Goal: Use online tool/utility

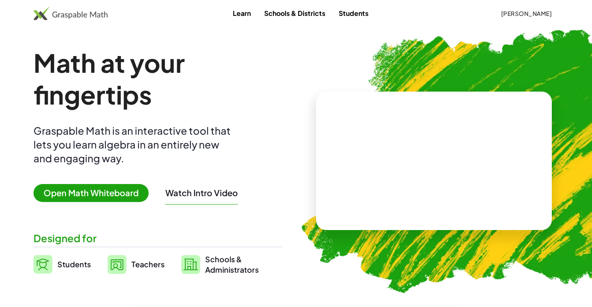
click at [78, 193] on span "Open Math Whiteboard" at bounding box center [90, 193] width 115 height 18
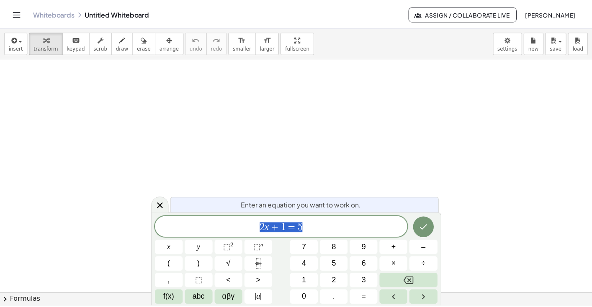
scroll to position [64, 0]
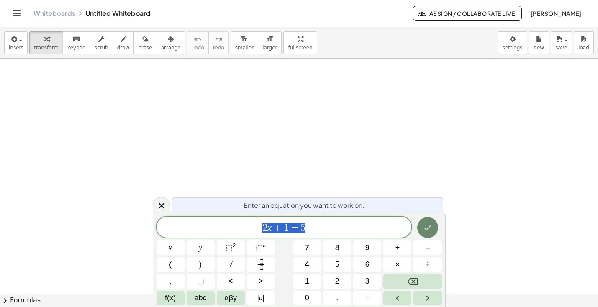
click at [429, 229] on icon "Done" at bounding box center [428, 228] width 10 height 10
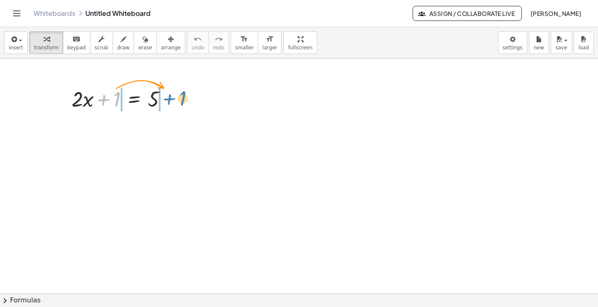
drag, startPoint x: 115, startPoint y: 96, endPoint x: 181, endPoint y: 95, distance: 65.7
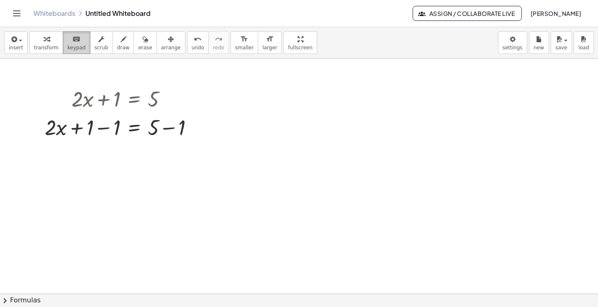
click at [74, 48] on span "keypad" at bounding box center [76, 48] width 18 height 6
click at [84, 155] on div at bounding box center [299, 257] width 598 height 525
click at [18, 42] on div "button" at bounding box center [16, 39] width 14 height 10
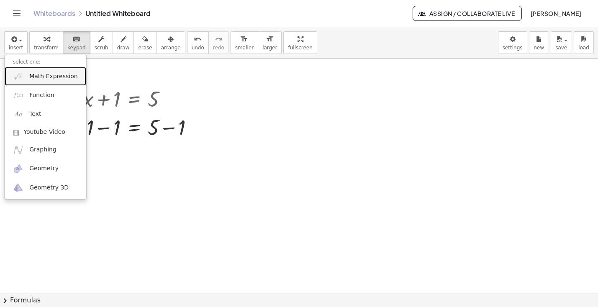
click at [34, 77] on span "Math Expression" at bounding box center [53, 76] width 48 height 8
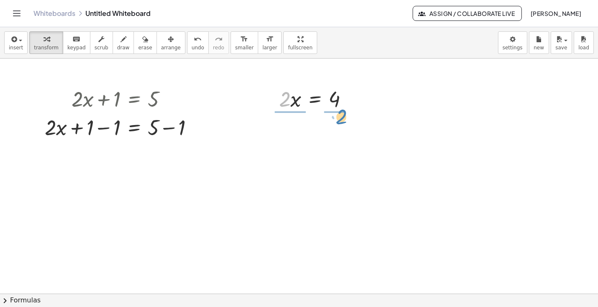
drag, startPoint x: 284, startPoint y: 100, endPoint x: 341, endPoint y: 117, distance: 59.2
